Goal: Task Accomplishment & Management: Use online tool/utility

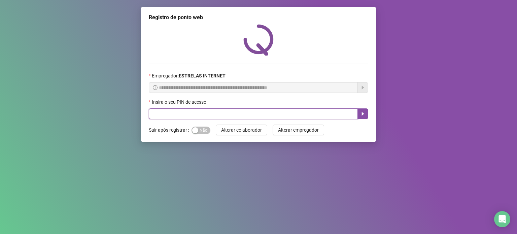
drag, startPoint x: 315, startPoint y: 109, endPoint x: 319, endPoint y: 110, distance: 3.8
click at [318, 110] on input "text" at bounding box center [253, 113] width 209 height 11
type input "*****"
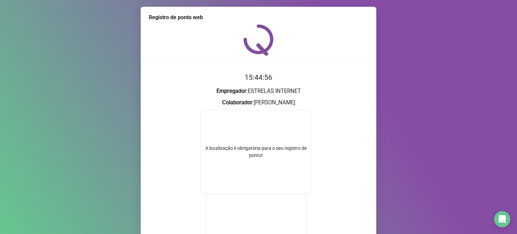
click at [389, 164] on div "Registro de ponto web 15:44:56 Empregador : ESTRELAS INTERNET Colaborador : [PE…" at bounding box center [258, 117] width 517 height 234
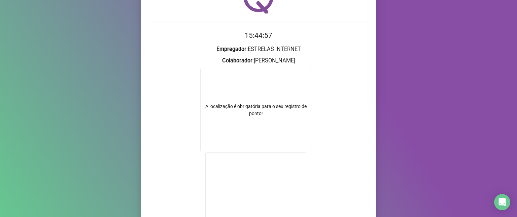
scroll to position [123, 0]
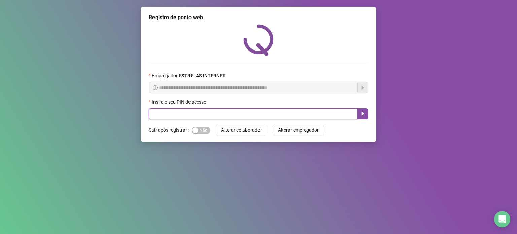
click at [245, 112] on input "text" at bounding box center [253, 113] width 209 height 11
type input "*****"
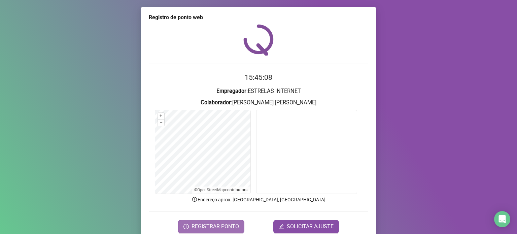
click at [223, 227] on span "REGISTRAR PONTO" at bounding box center [215, 227] width 47 height 8
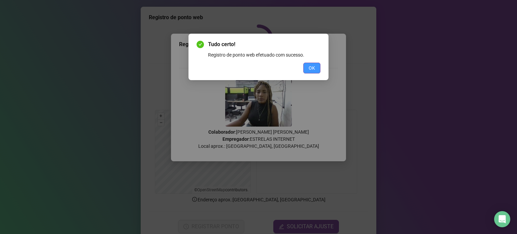
click at [312, 70] on span "OK" at bounding box center [312, 67] width 6 height 7
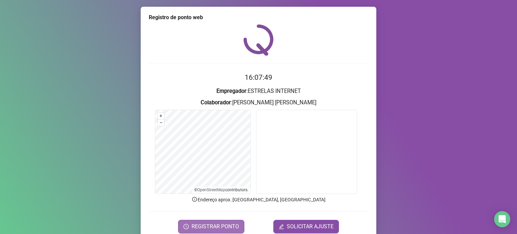
click at [217, 223] on span "REGISTRAR PONTO" at bounding box center [215, 227] width 47 height 8
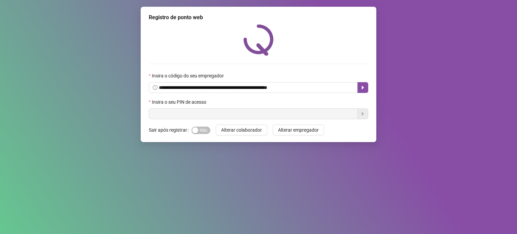
click at [255, 114] on input "text" at bounding box center [253, 113] width 209 height 11
